Goal: Find specific page/section: Find specific page/section

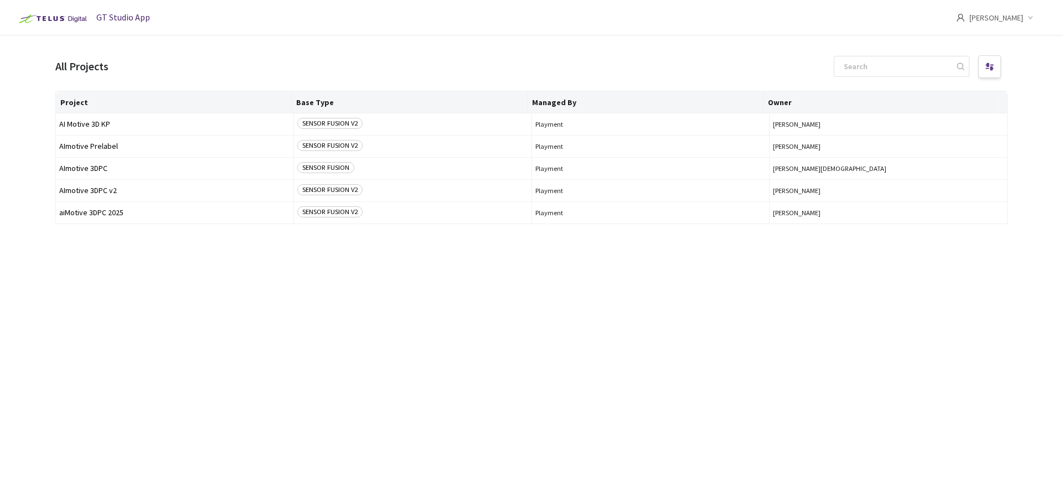
drag, startPoint x: 128, startPoint y: 425, endPoint x: 168, endPoint y: 397, distance: 47.8
click at [134, 420] on div "Project Base Type Managed By Owner AI Motive 3D KP SENSOR FUSION V2 Playment Sa…" at bounding box center [531, 288] width 952 height 394
